Goal: Obtain resource: Obtain resource

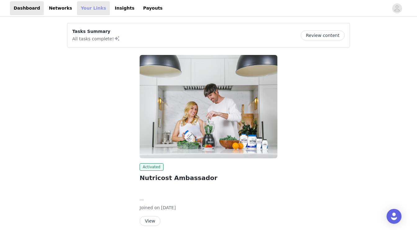
click at [79, 8] on link "Your Links" at bounding box center [93, 8] width 33 height 14
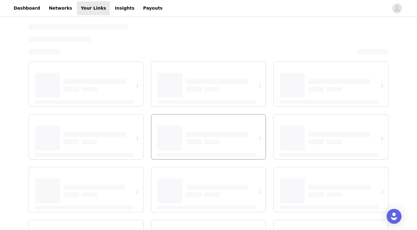
select select "12"
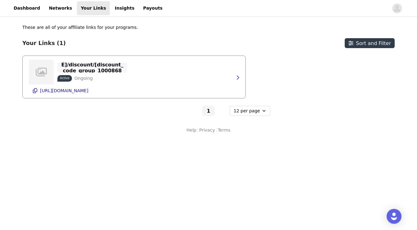
click at [87, 64] on p "https://[DOMAIN_NAME]/discount/[discount_code_group_10008687]" at bounding box center [92, 68] width 62 height 24
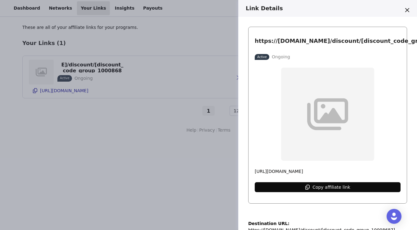
click at [340, 188] on p "Copy affiliate link" at bounding box center [331, 186] width 38 height 5
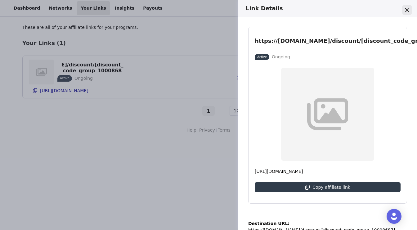
click at [405, 8] on icon "Close" at bounding box center [407, 10] width 4 height 4
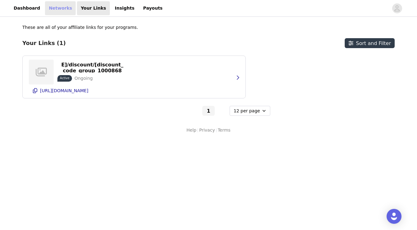
click at [53, 9] on link "Networks" at bounding box center [60, 8] width 31 height 14
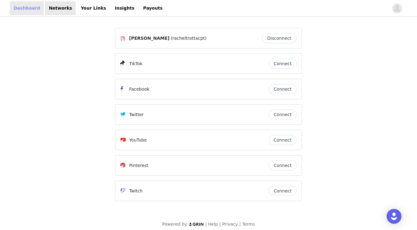
click at [25, 9] on link "Dashboard" at bounding box center [27, 8] width 34 height 14
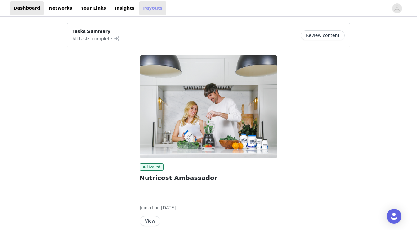
click at [139, 11] on link "Payouts" at bounding box center [152, 8] width 27 height 14
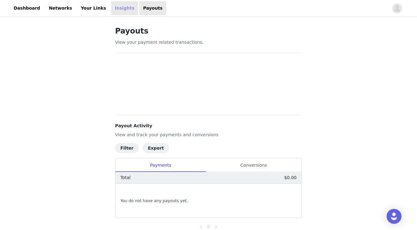
click at [117, 7] on link "Insights" at bounding box center [124, 8] width 27 height 14
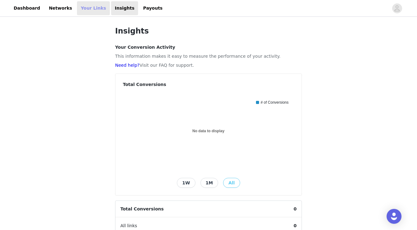
click at [88, 8] on link "Your Links" at bounding box center [93, 8] width 33 height 14
select select "12"
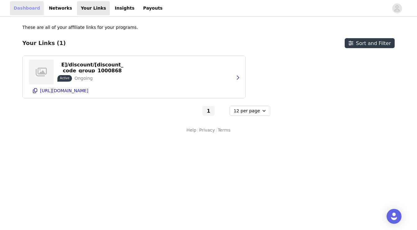
click at [17, 11] on link "Dashboard" at bounding box center [27, 8] width 34 height 14
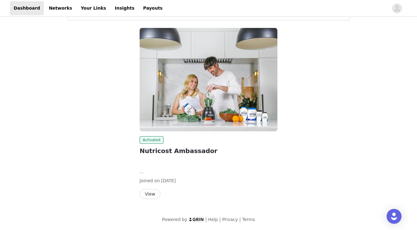
scroll to position [27, 0]
click at [147, 199] on div "Activated Nutricost Ambassador Welcome to the Nutricost Ambassador Program! Tha…" at bounding box center [208, 114] width 145 height 181
click at [149, 194] on button "View" at bounding box center [150, 194] width 21 height 10
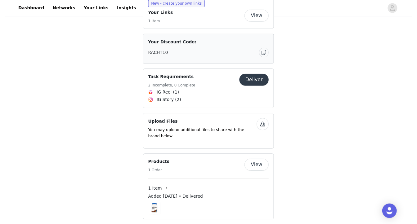
scroll to position [328, 0]
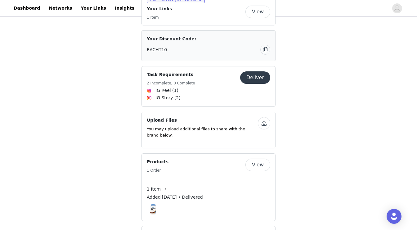
click at [146, 61] on div "Your Discount Code: RACHT10" at bounding box center [208, 45] width 134 height 31
drag, startPoint x: 147, startPoint y: 78, endPoint x: 169, endPoint y: 78, distance: 21.4
click at [169, 53] on div "RACHT10" at bounding box center [203, 50] width 113 height 7
copy span "RACHT10"
